Goal: Task Accomplishment & Management: Manage account settings

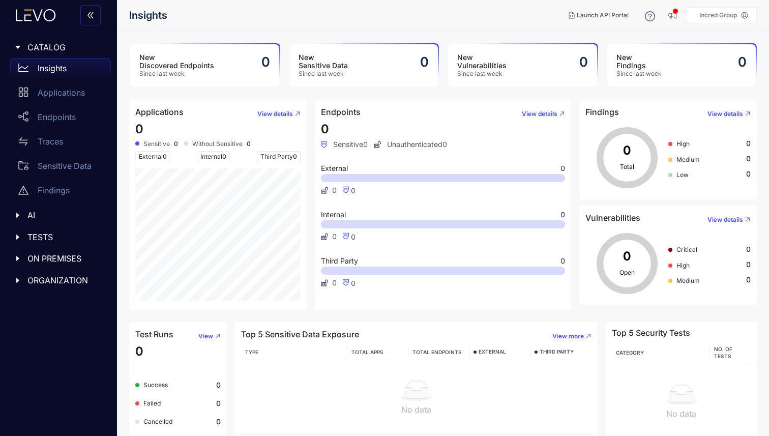
click at [740, 18] on div "Incred Group" at bounding box center [718, 15] width 46 height 7
click at [447, 34] on main "New Discovered Endpoints Since last week 0 New Sensitive Data Since last week 0…" at bounding box center [443, 233] width 652 height 405
click at [728, 13] on p "Incred Group" at bounding box center [718, 15] width 38 height 7
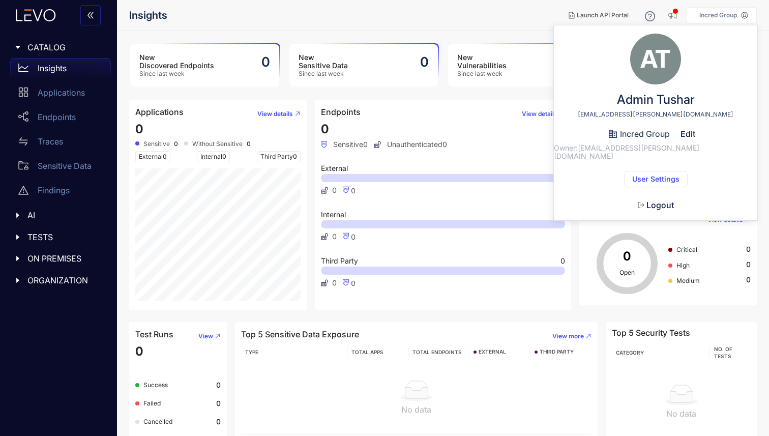
click at [648, 175] on span "User Settings" at bounding box center [655, 179] width 47 height 8
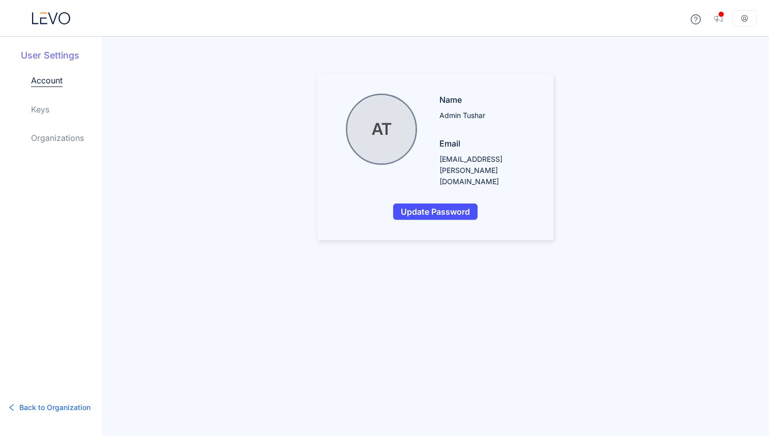
click at [41, 109] on link "Keys" at bounding box center [40, 109] width 18 height 12
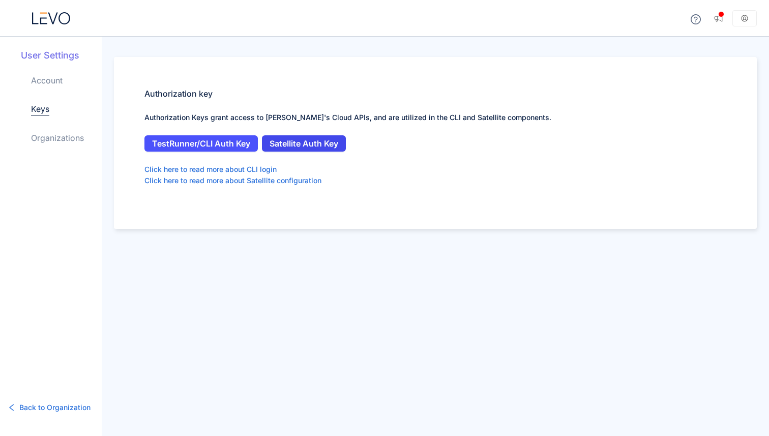
click at [291, 141] on span "Satellite Auth Key" at bounding box center [303, 143] width 69 height 9
click at [44, 79] on link "Account" at bounding box center [47, 80] width 32 height 12
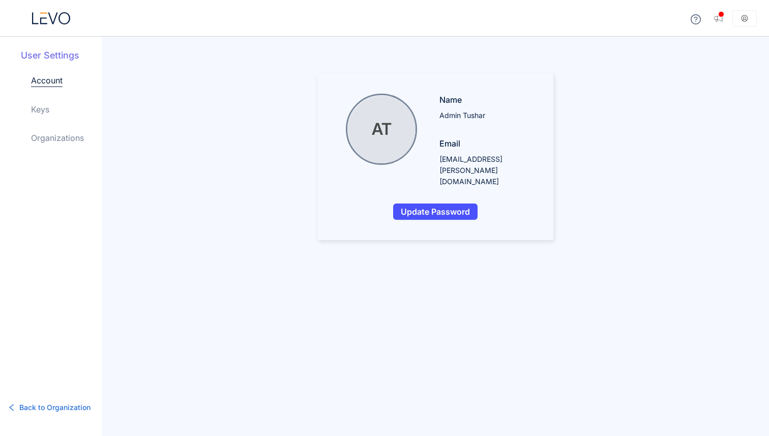
click at [52, 129] on div "Account Keys Organizations" at bounding box center [66, 117] width 71 height 86
click at [52, 136] on link "Organizations" at bounding box center [57, 138] width 53 height 12
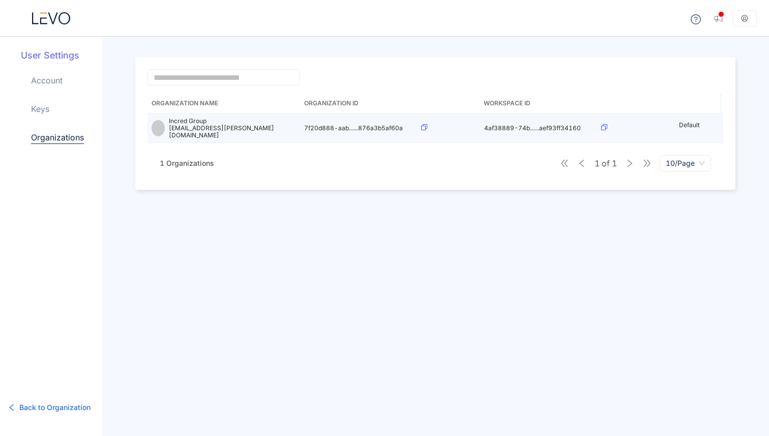
click at [420, 125] on td at bounding box center [448, 127] width 63 height 29
click at [421, 126] on icon at bounding box center [424, 127] width 6 height 6
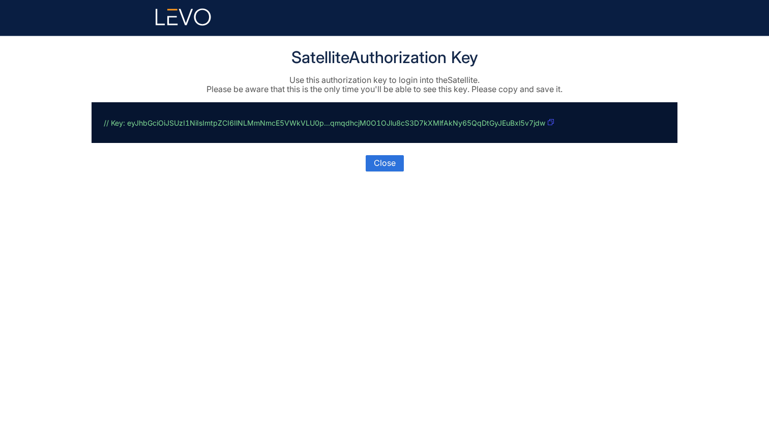
click at [551, 123] on icon "button" at bounding box center [550, 122] width 6 height 6
